Goal: Task Accomplishment & Management: Manage account settings

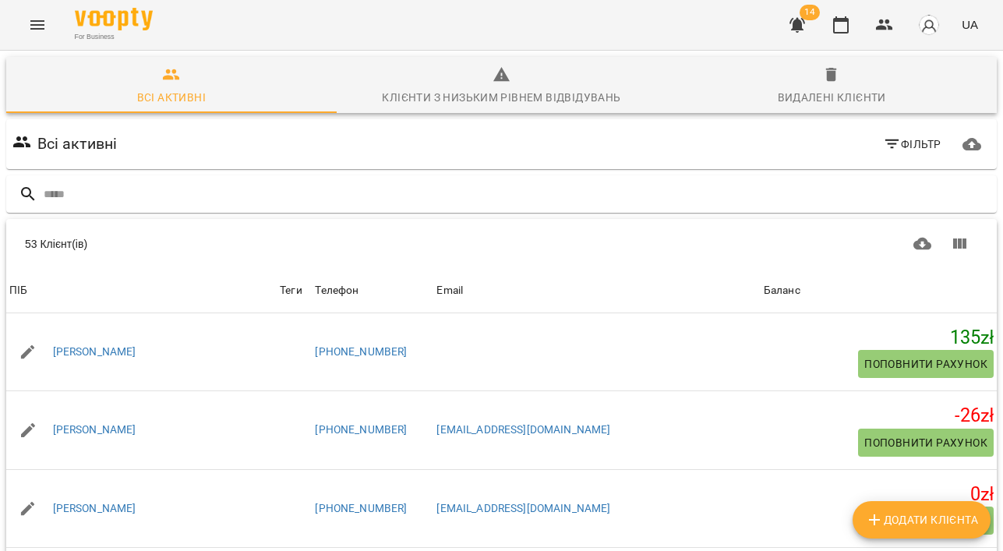
click at [35, 25] on icon "Menu" at bounding box center [37, 24] width 14 height 9
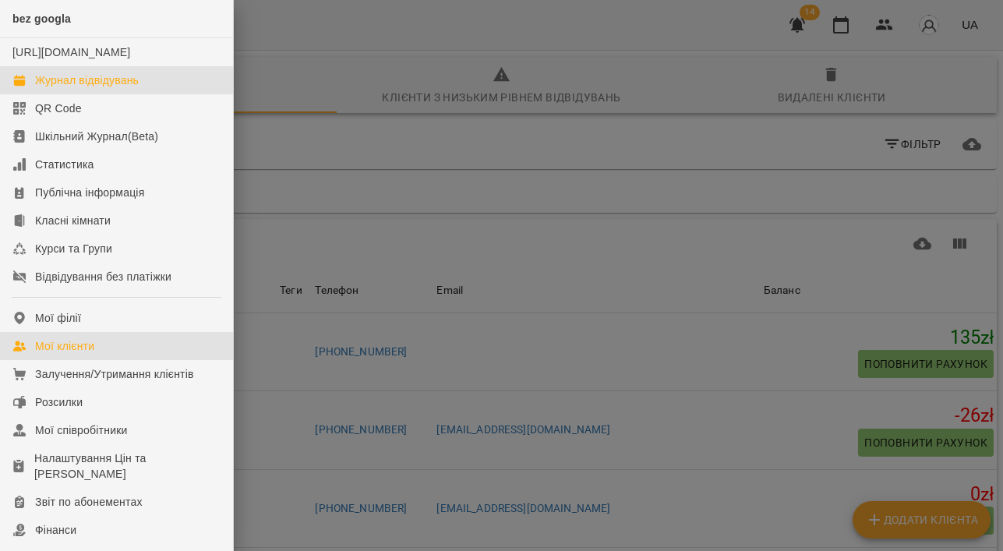
click at [54, 88] on div "Журнал відвідувань" at bounding box center [87, 80] width 104 height 16
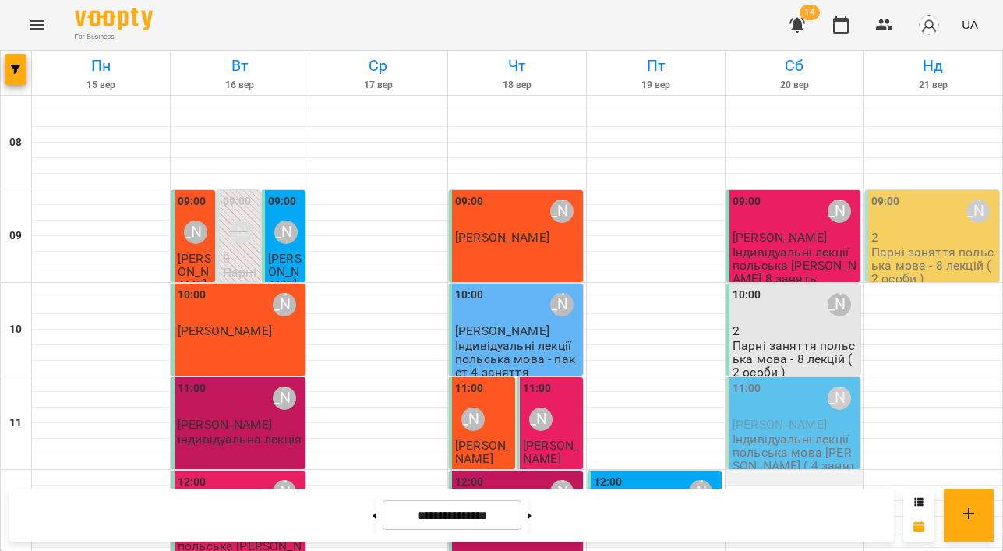
scroll to position [157, 0]
click at [804, 432] on p "Індивідуальні лекції польська мова [PERSON_NAME] ( 4 заняття )" at bounding box center [794, 459] width 125 height 54
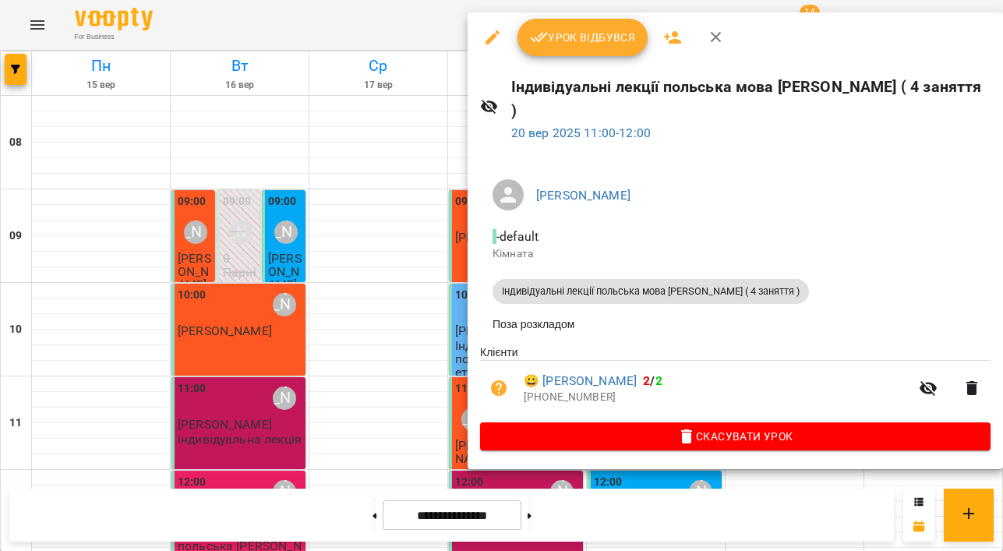
click at [626, 43] on span "Урок відбувся" at bounding box center [583, 37] width 106 height 19
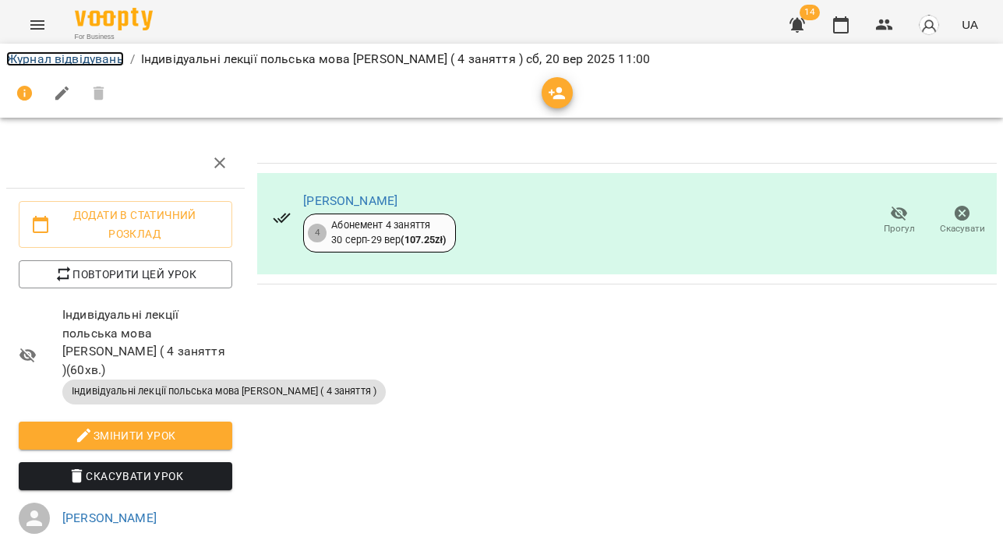
click at [63, 62] on link "Журнал відвідувань" at bounding box center [65, 58] width 118 height 15
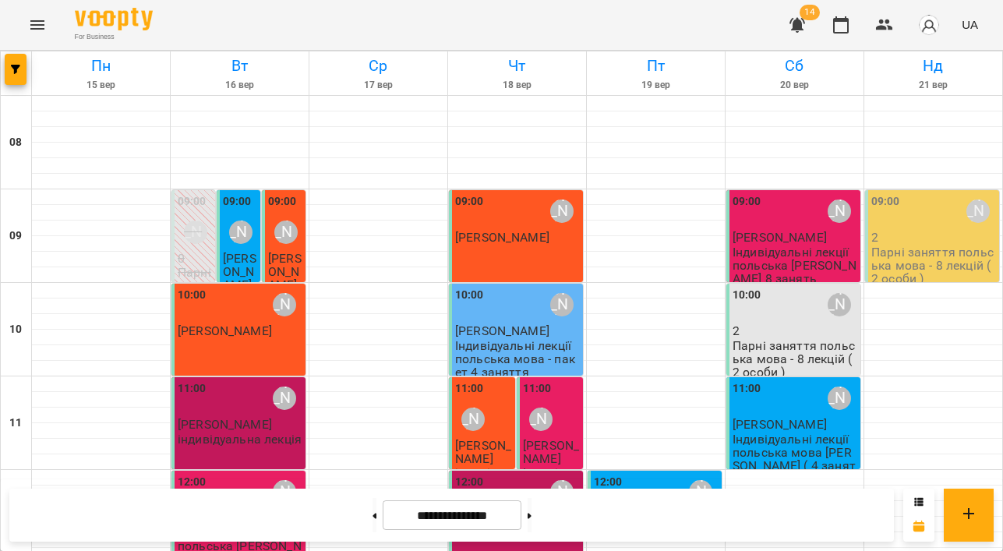
scroll to position [51, 0]
